Goal: Task Accomplishment & Management: Manage account settings

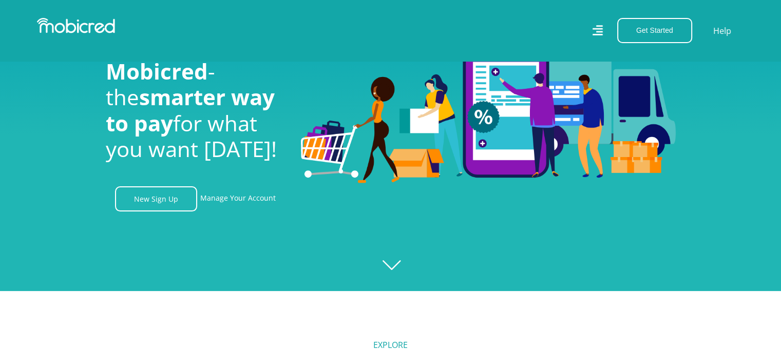
scroll to position [103, 0]
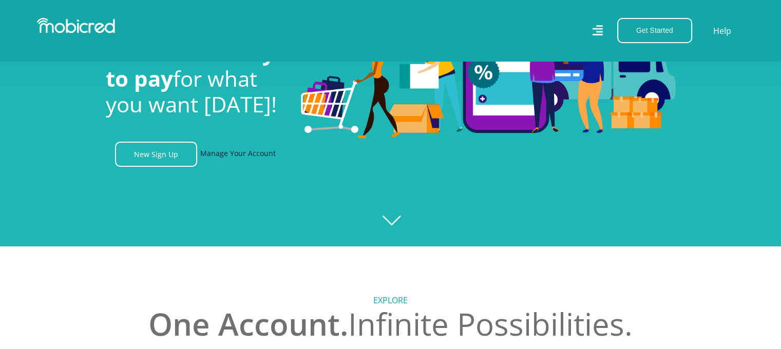
click at [246, 158] on link "Manage Your Account" at bounding box center [237, 154] width 75 height 25
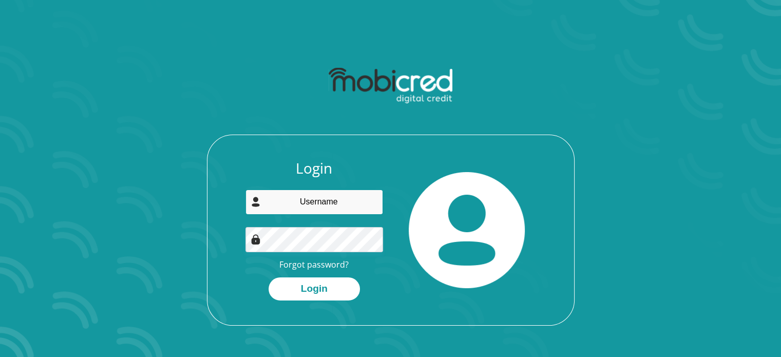
click at [304, 197] on input "email" at bounding box center [314, 201] width 138 height 25
type input "millaw.griffiths@gmail.com"
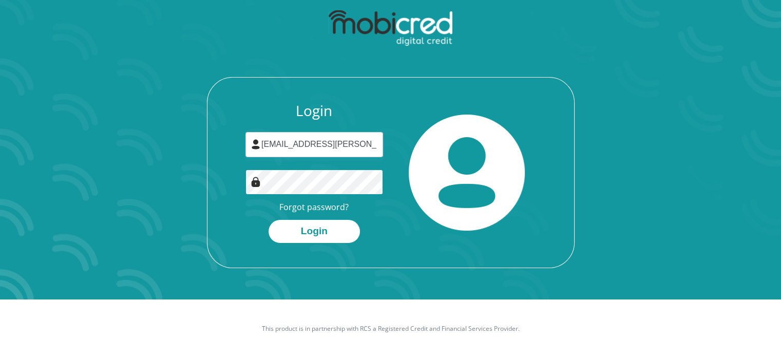
scroll to position [59, 0]
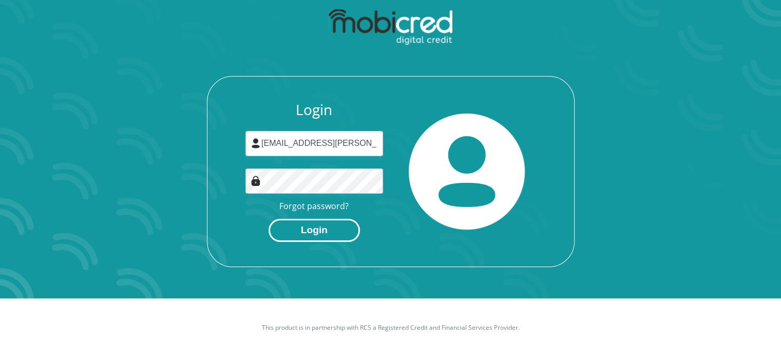
click at [333, 229] on button "Login" at bounding box center [313, 230] width 91 height 23
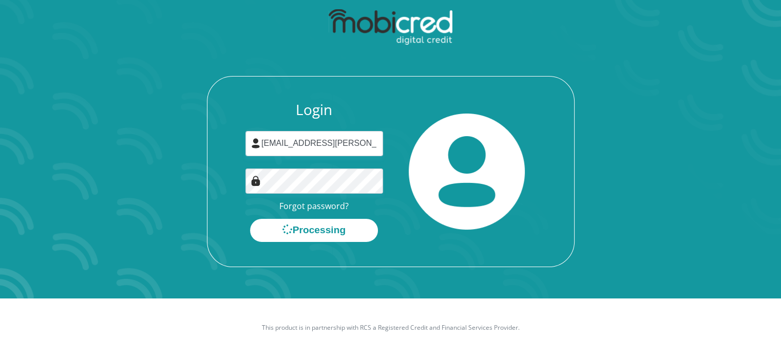
scroll to position [0, 0]
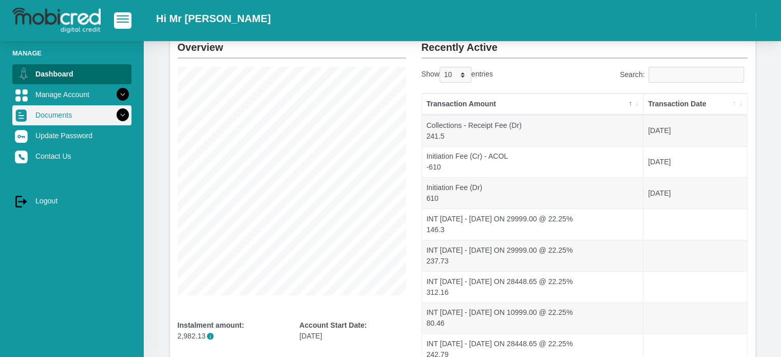
scroll to position [14, 0]
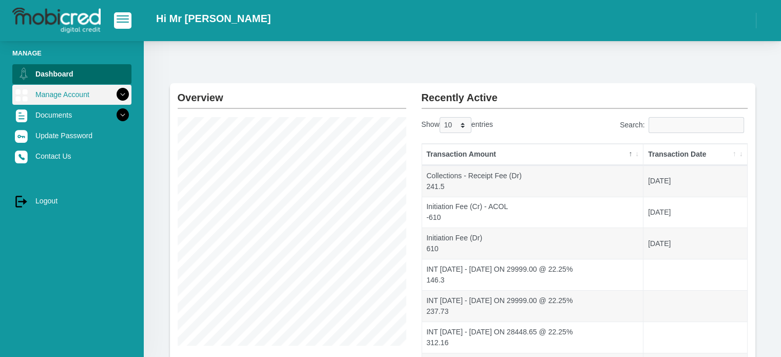
click at [119, 92] on icon at bounding box center [122, 94] width 17 height 17
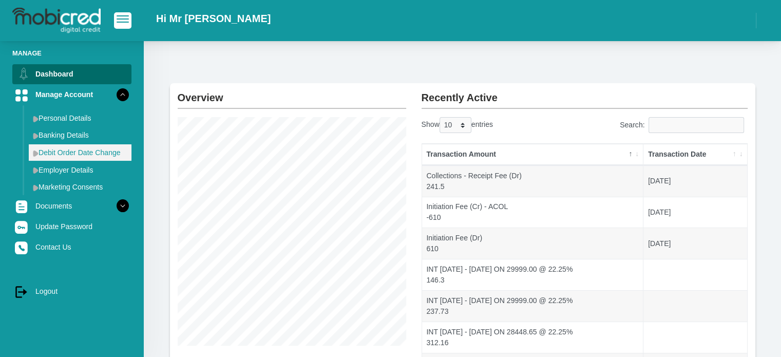
click at [87, 148] on link "Debit Order Date Change" at bounding box center [80, 152] width 103 height 16
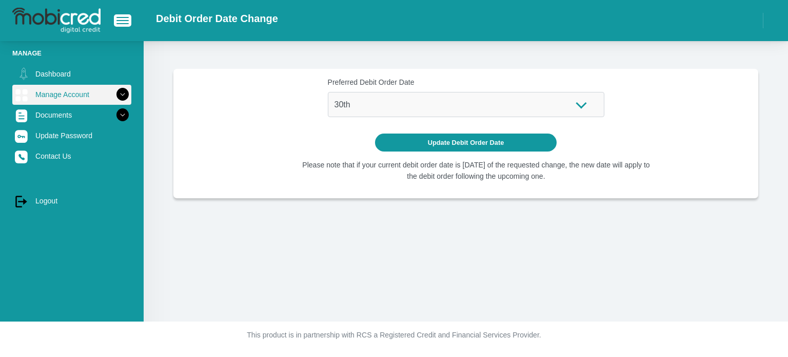
click at [122, 90] on icon at bounding box center [122, 94] width 17 height 17
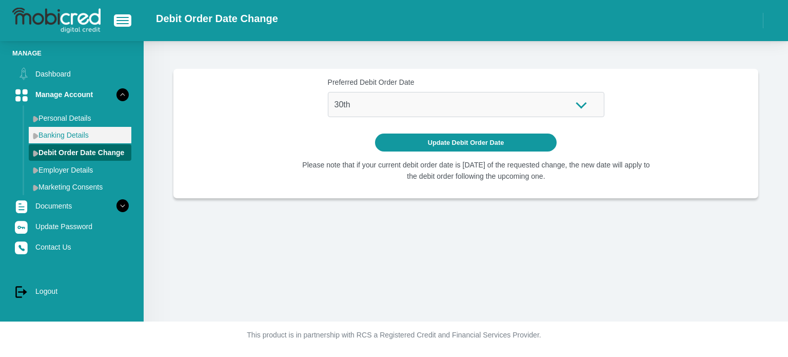
click at [101, 136] on link "Banking Details" at bounding box center [80, 135] width 103 height 16
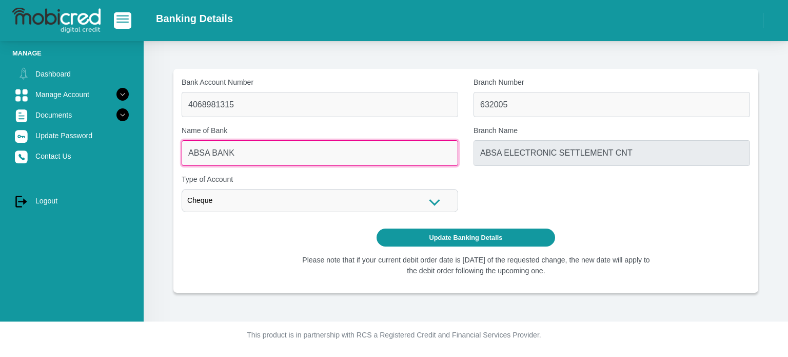
click at [448, 157] on input "ABSA BANK" at bounding box center [320, 152] width 277 height 25
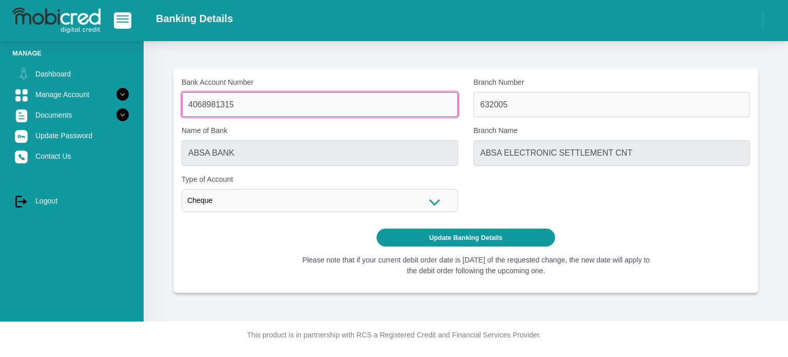
click at [293, 112] on input "4068981315" at bounding box center [320, 104] width 277 height 25
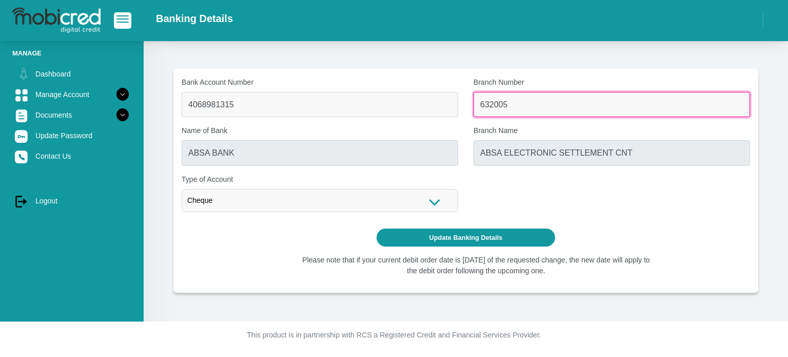
click at [516, 103] on input "632005" at bounding box center [612, 104] width 277 height 25
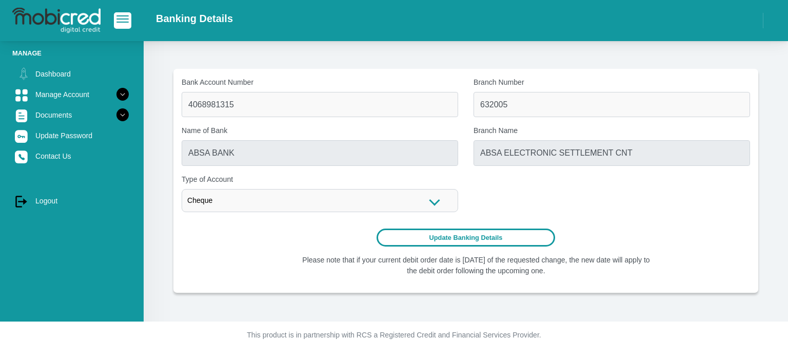
click at [478, 241] on button "Update Banking Details" at bounding box center [466, 237] width 179 height 18
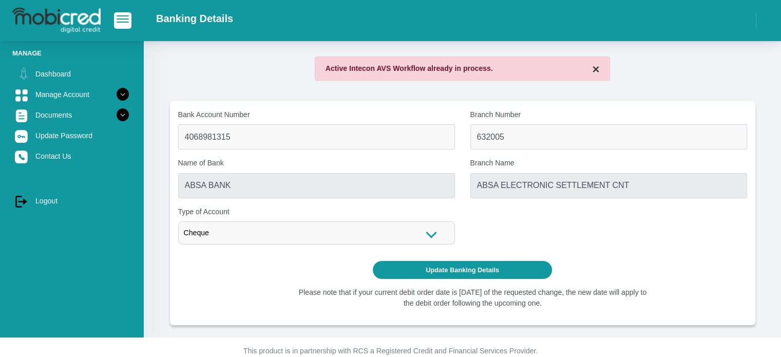
click at [598, 67] on button "×" at bounding box center [595, 69] width 7 height 12
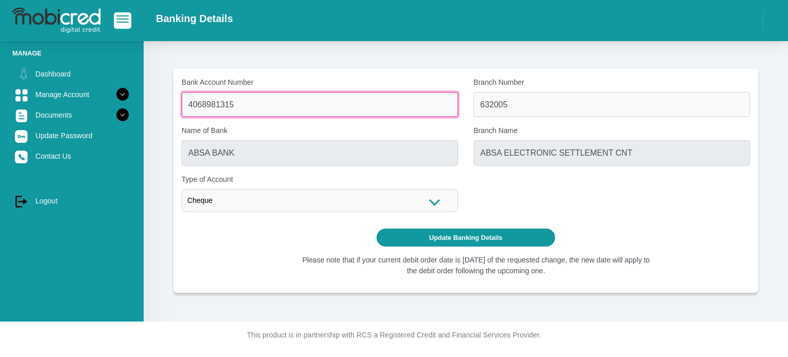
click at [244, 101] on input "4068981315" at bounding box center [320, 104] width 277 height 25
type input "100135981865"
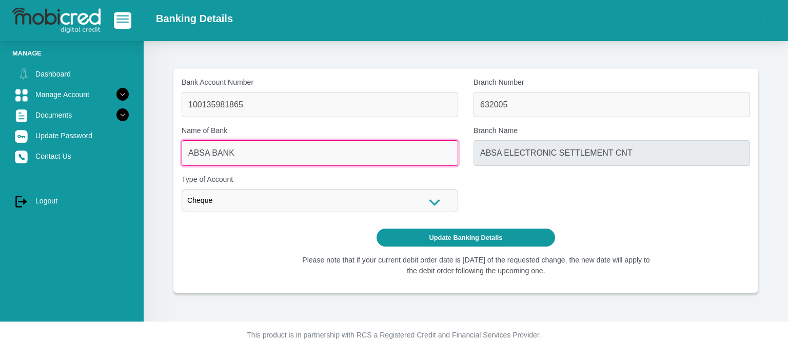
click at [242, 148] on input "ABSA BANK" at bounding box center [320, 152] width 277 height 25
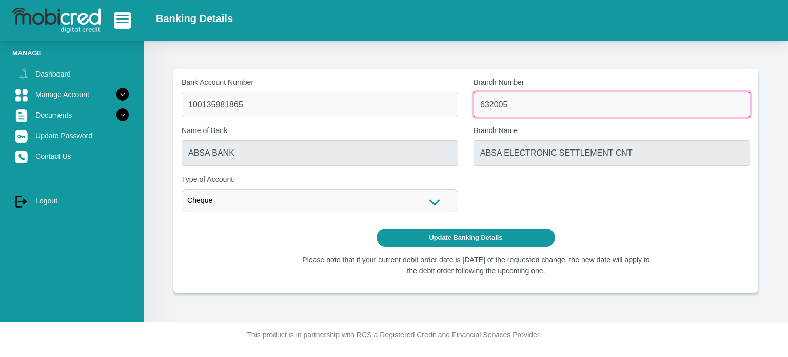
click at [519, 104] on input "632005" at bounding box center [612, 104] width 277 height 25
type input "580105"
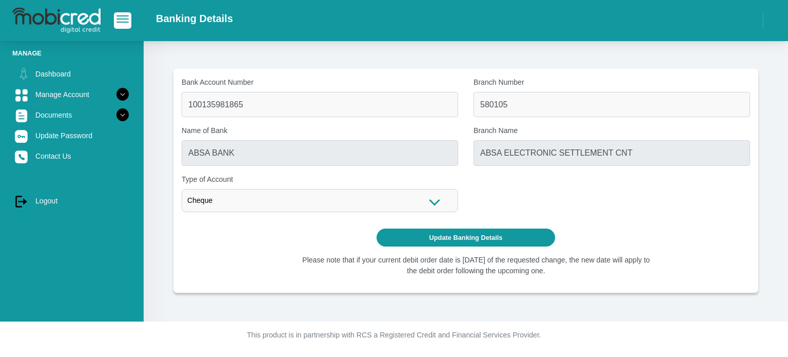
click at [335, 174] on label "Type of Account" at bounding box center [320, 179] width 277 height 11
click at [0, 0] on select "Cheque Cheque Savings" at bounding box center [0, 0] width 0 height 0
type input "INVESTEC BANK LIMITED"
type input "INVESTEC BANK GRAYSTON DRIVE"
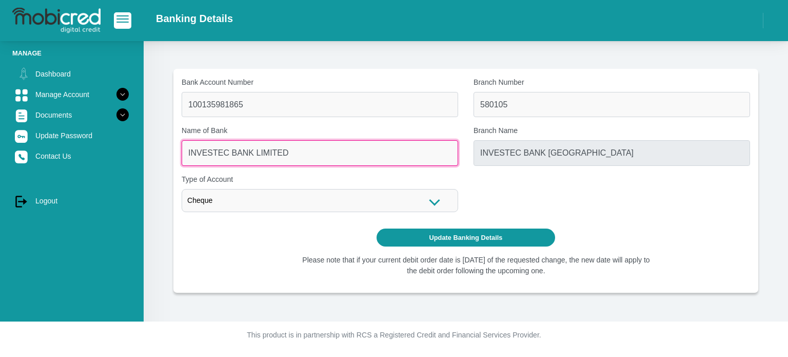
click at [330, 160] on input "INVESTEC BANK LIMITED" at bounding box center [320, 152] width 277 height 25
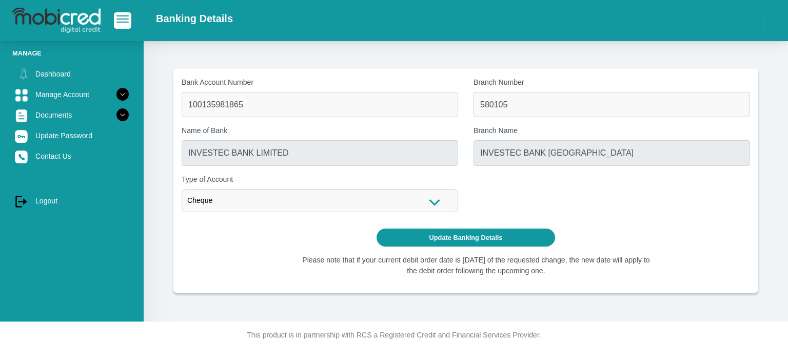
click at [318, 202] on div "Cheque" at bounding box center [320, 200] width 277 height 23
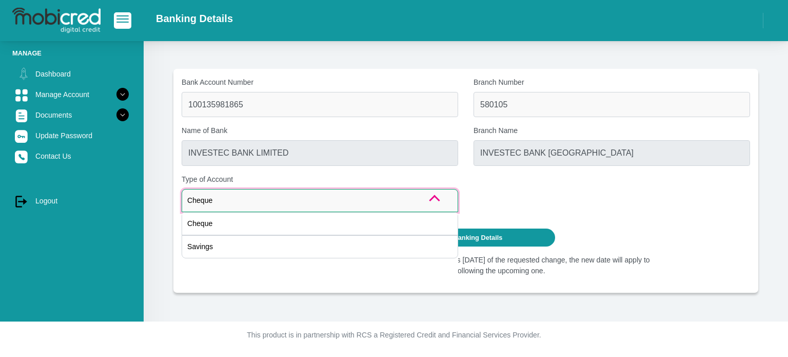
click at [547, 192] on div "Bank Account Number 100135981865 Branch Number 580105 Name of Bank INVESTEC BAN…" at bounding box center [466, 148] width 584 height 143
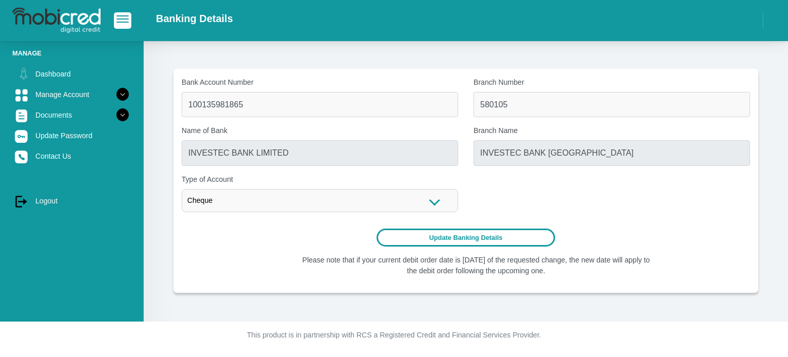
click at [469, 237] on button "Update Banking Details" at bounding box center [466, 237] width 179 height 18
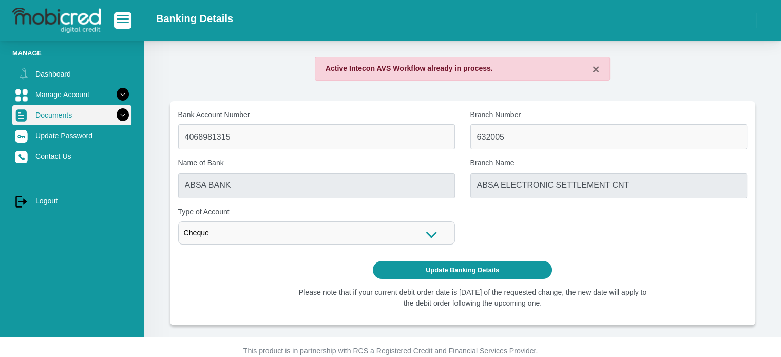
click at [115, 114] on icon at bounding box center [122, 114] width 17 height 17
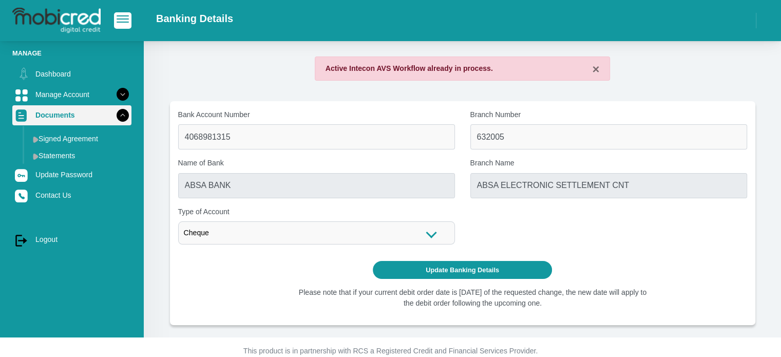
click at [115, 114] on icon at bounding box center [122, 114] width 17 height 17
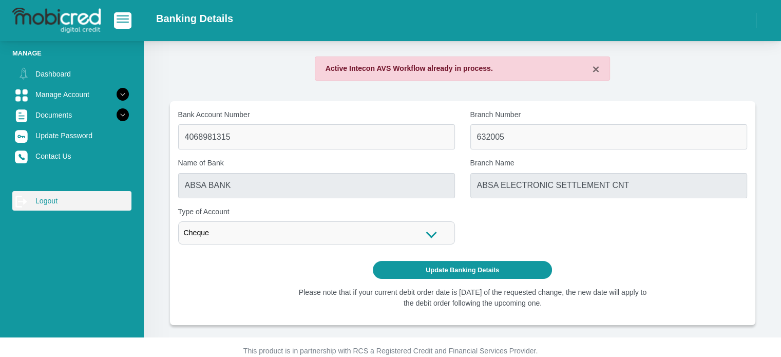
click at [54, 201] on link "log out Logout" at bounding box center [71, 201] width 119 height 20
